Goal: Information Seeking & Learning: Check status

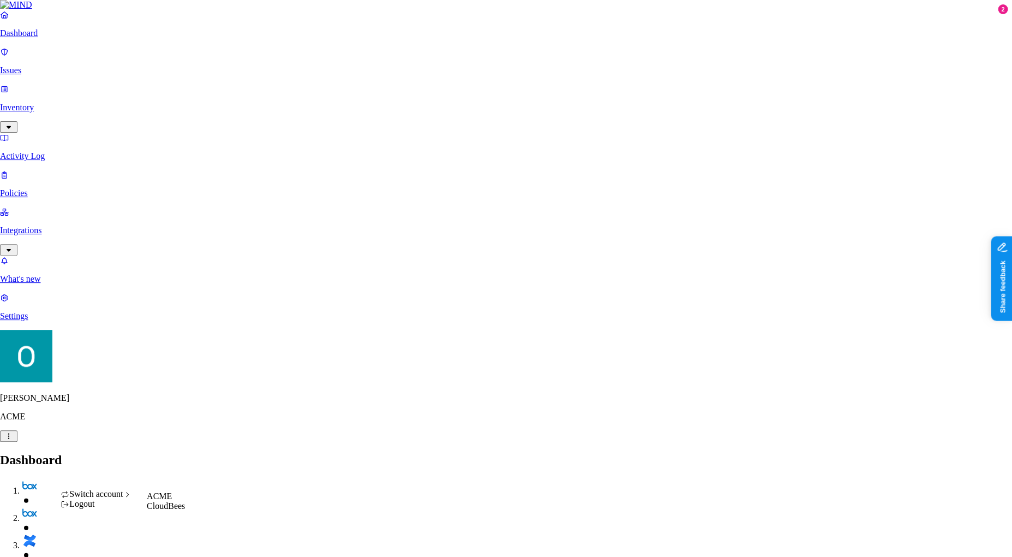
click at [164, 511] on div "CloudBees" at bounding box center [166, 506] width 38 height 10
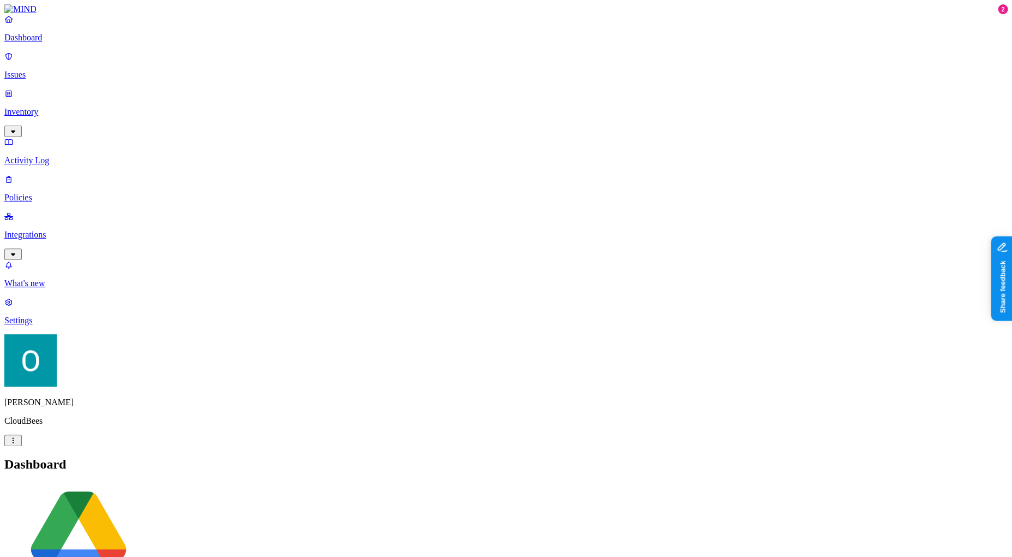
click at [59, 75] on link "Issues" at bounding box center [506, 65] width 1004 height 28
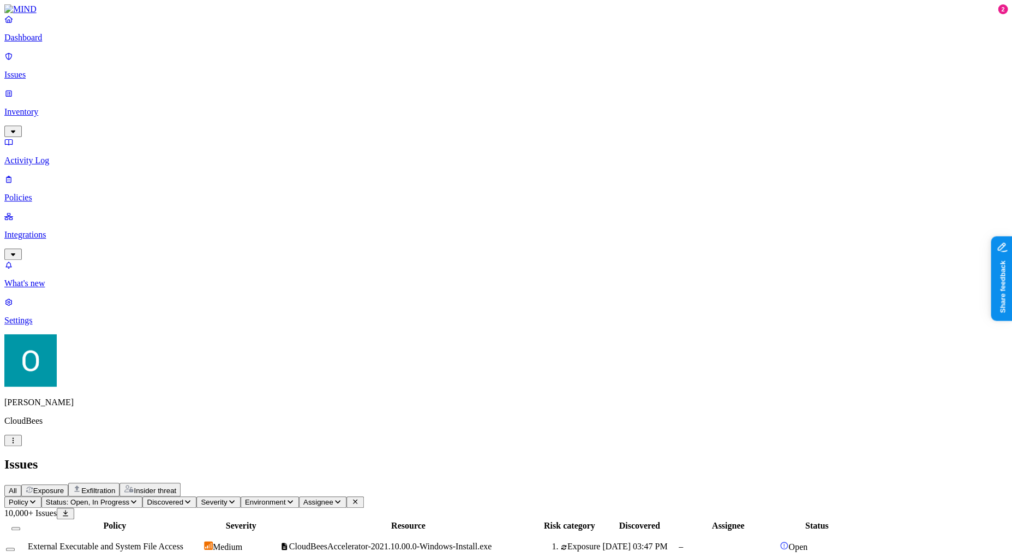
click at [115, 486] on span "Exfiltration" at bounding box center [98, 490] width 34 height 8
